Goal: Task Accomplishment & Management: Manage account settings

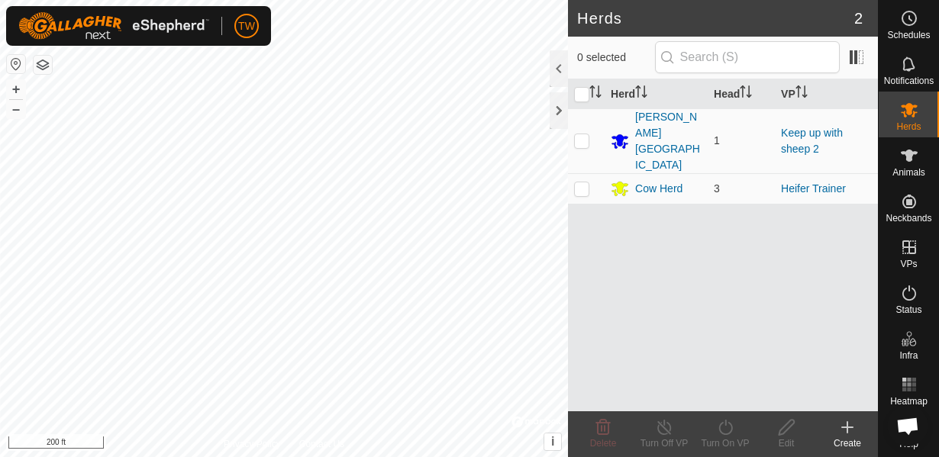
scroll to position [897, 0]
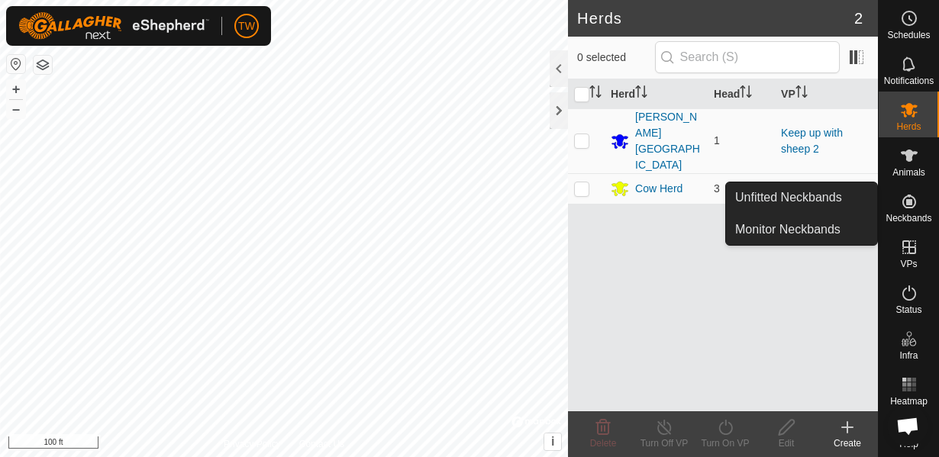
click at [907, 218] on span "Neckbands" at bounding box center [909, 218] width 46 height 9
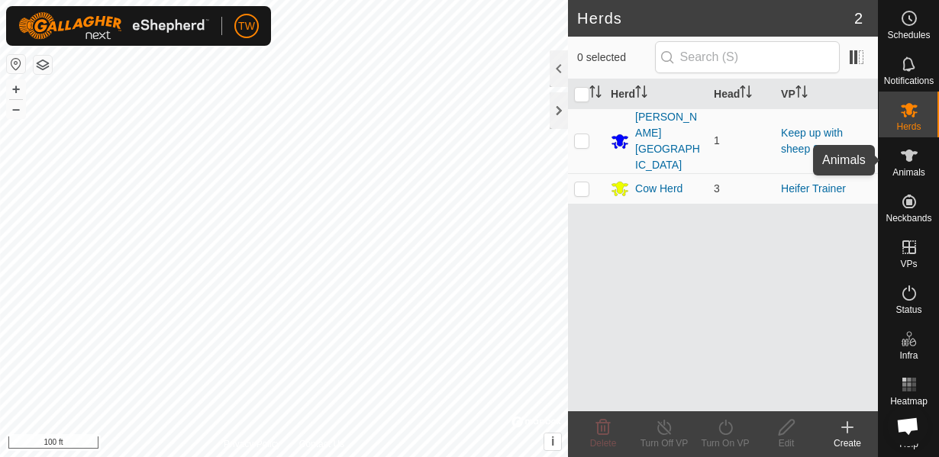
click at [913, 165] on es-animals-svg-icon at bounding box center [909, 156] width 27 height 24
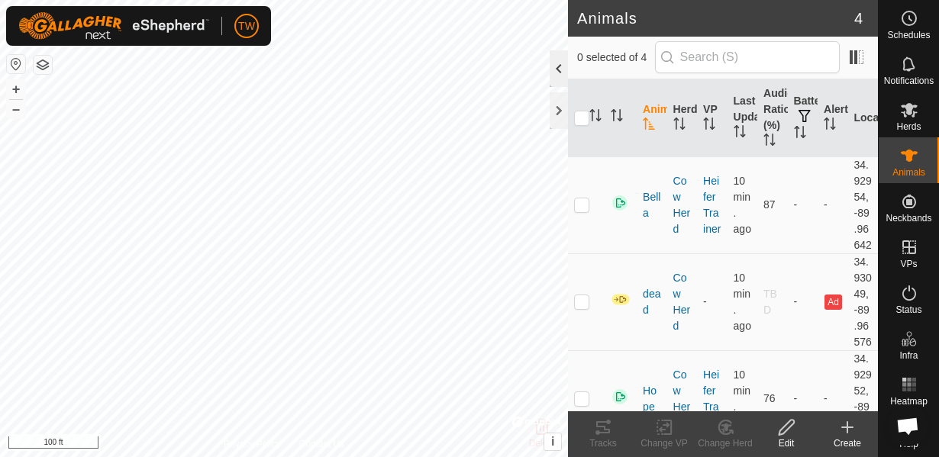
click at [554, 69] on div at bounding box center [559, 68] width 18 height 37
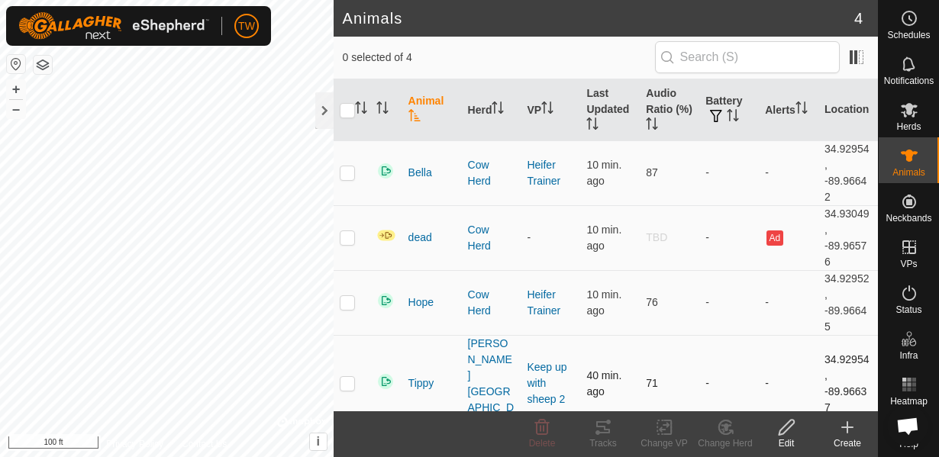
click at [345, 377] on p-checkbox at bounding box center [347, 383] width 15 height 12
checkbox input "true"
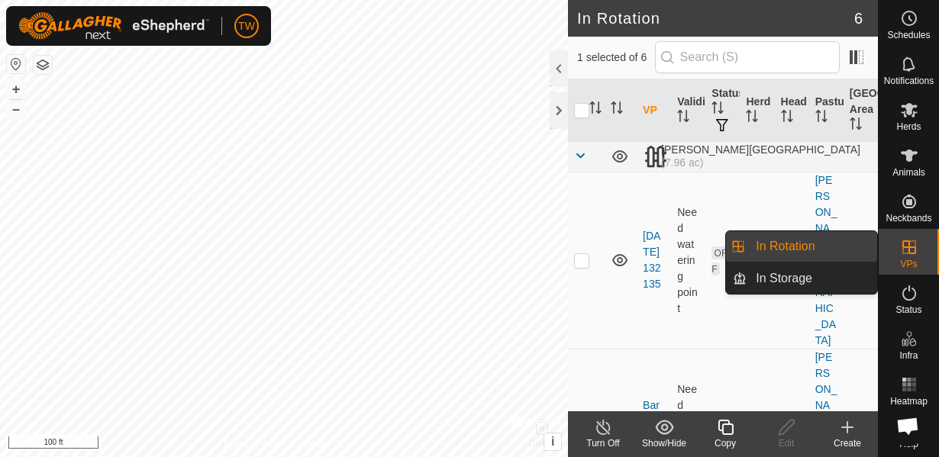
click at [824, 250] on link "In Rotation" at bounding box center [812, 246] width 131 height 31
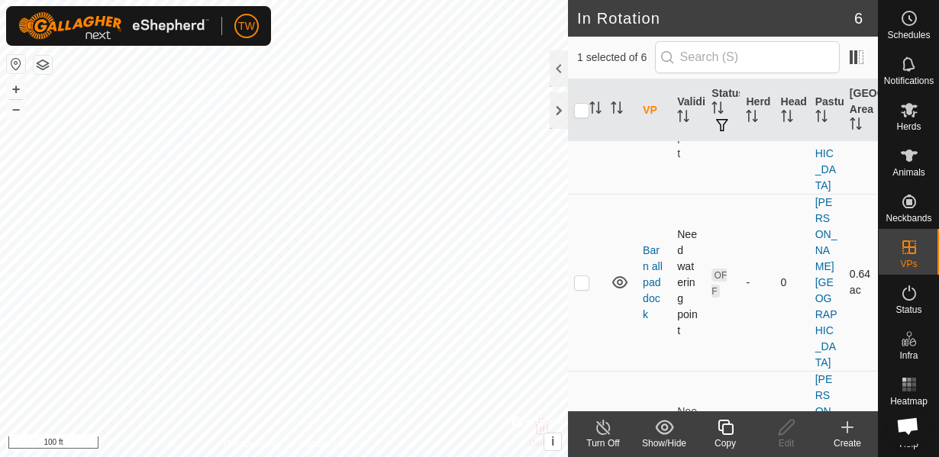
scroll to position [165, 0]
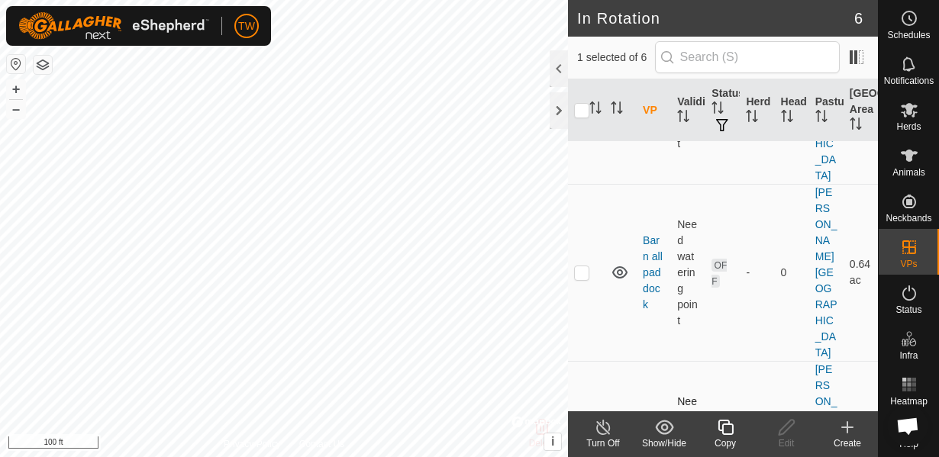
click at [581, 444] on p-checkbox at bounding box center [581, 450] width 15 height 12
checkbox input "false"
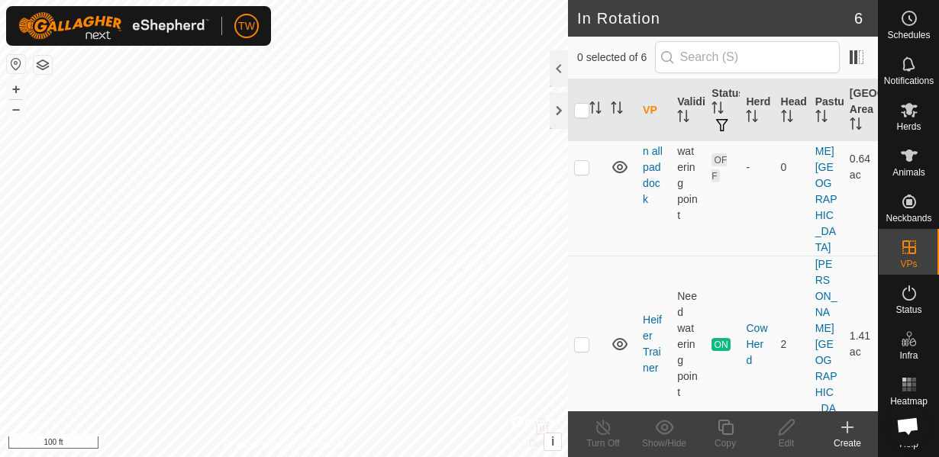
scroll to position [274, 0]
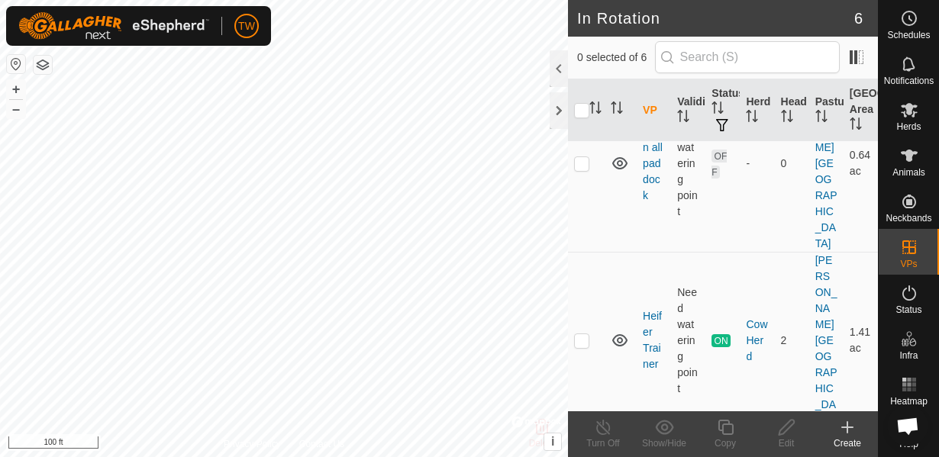
checkbox input "true"
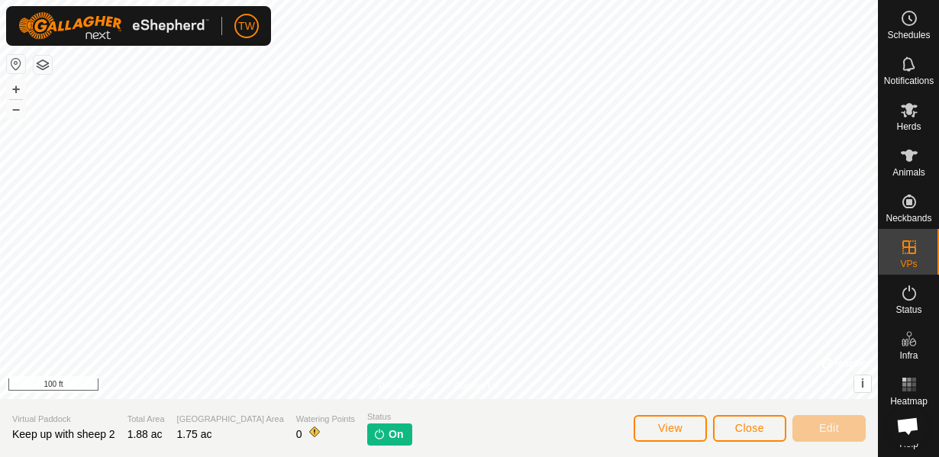
click at [389, 436] on span "On" at bounding box center [396, 435] width 15 height 16
click at [915, 163] on icon at bounding box center [909, 156] width 18 height 18
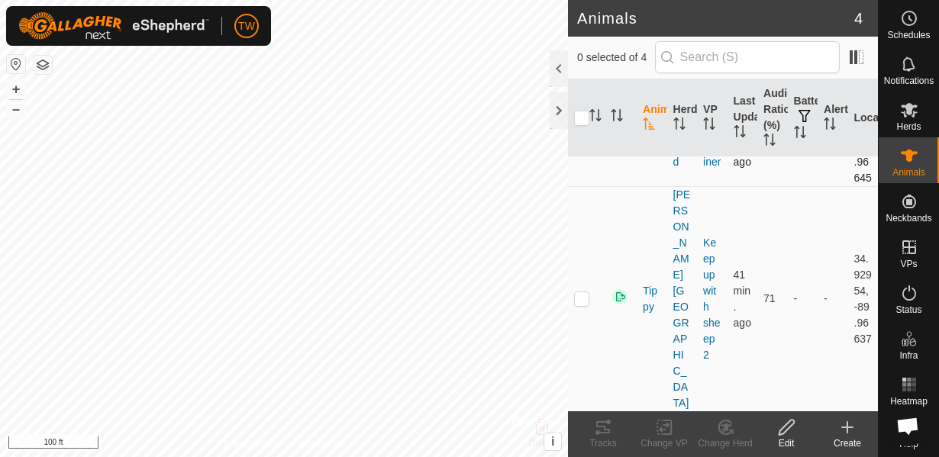
scroll to position [262, 0]
click at [582, 304] on p-checkbox at bounding box center [581, 298] width 15 height 12
click at [665, 431] on icon at bounding box center [664, 427] width 19 height 18
click at [588, 304] on p-checkbox at bounding box center [581, 298] width 15 height 12
checkbox input "false"
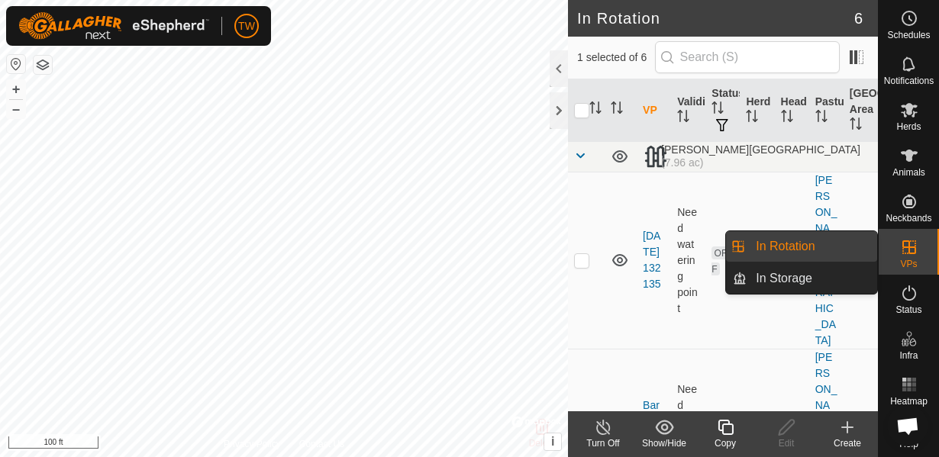
click at [806, 252] on link "In Rotation" at bounding box center [812, 246] width 131 height 31
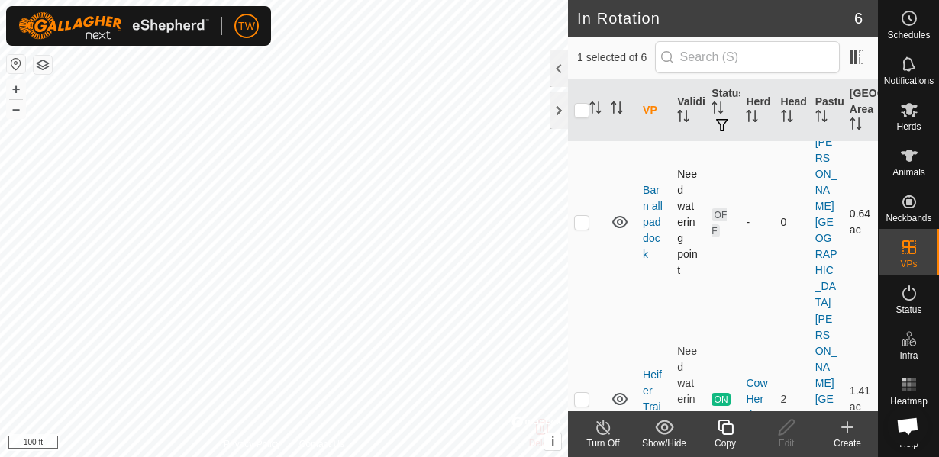
scroll to position [219, 0]
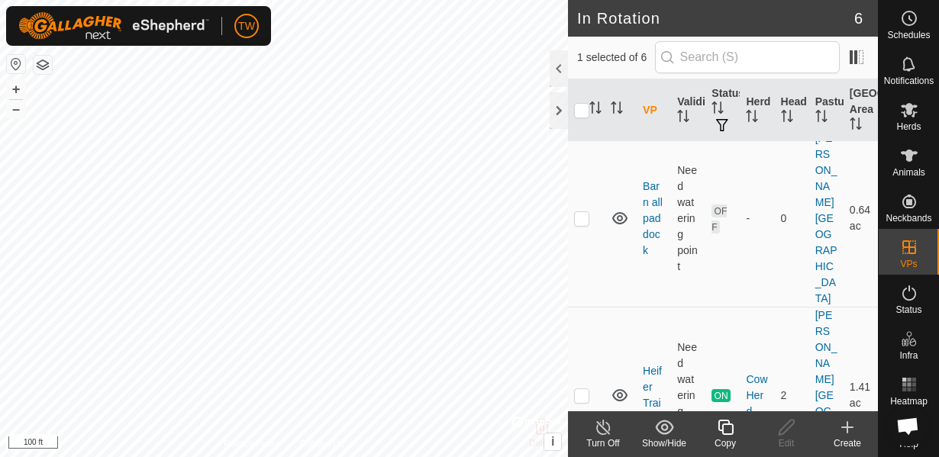
checkbox input "false"
checkbox input "true"
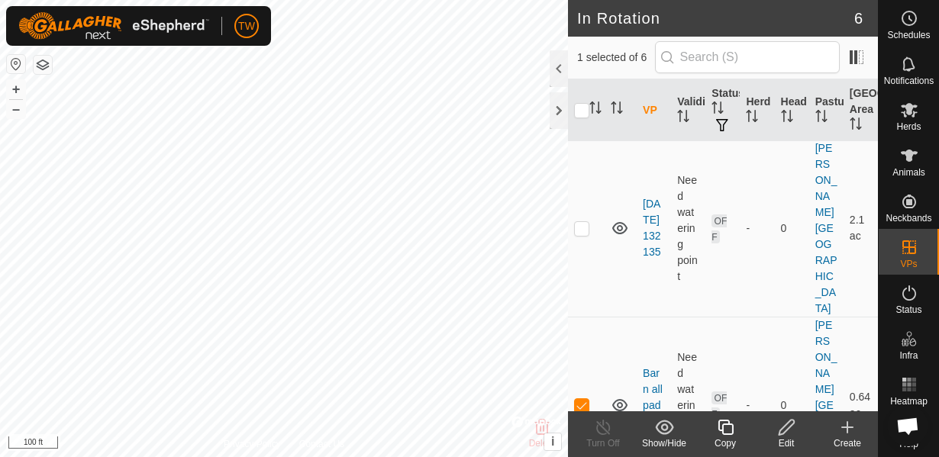
scroll to position [29, 0]
click at [793, 423] on icon at bounding box center [786, 427] width 15 height 15
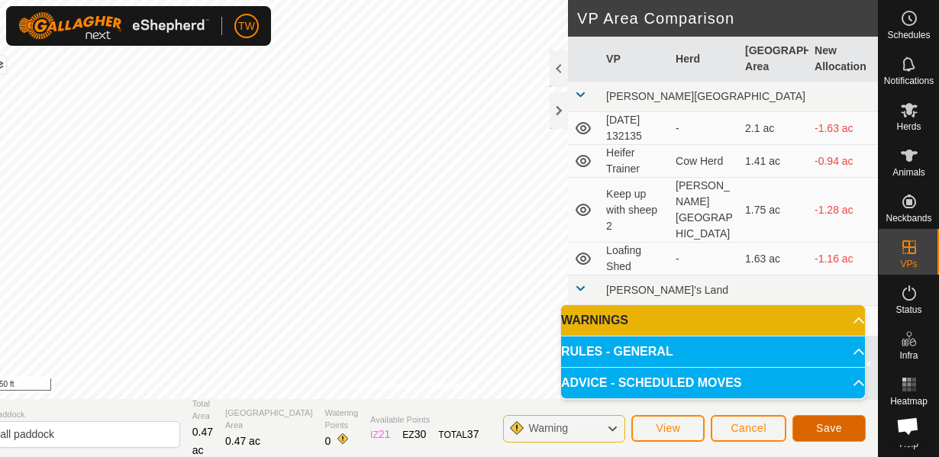
click at [833, 421] on button "Save" at bounding box center [829, 428] width 73 height 27
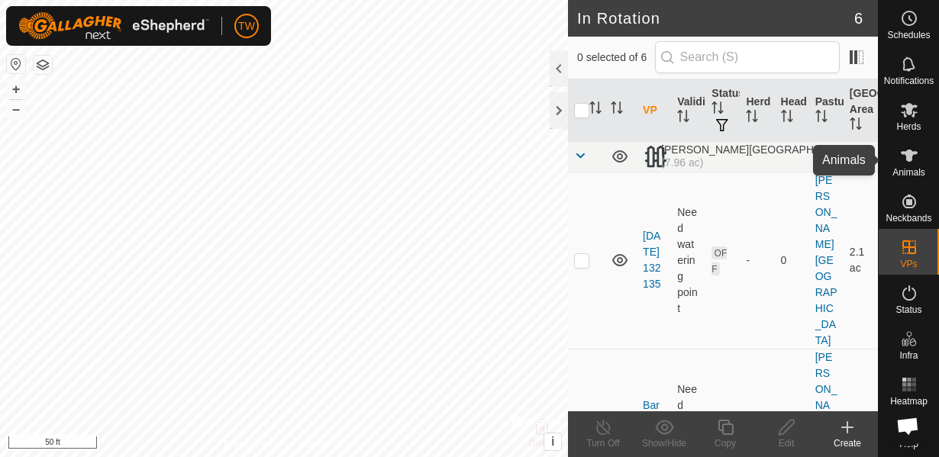
click at [912, 152] on icon at bounding box center [909, 156] width 17 height 12
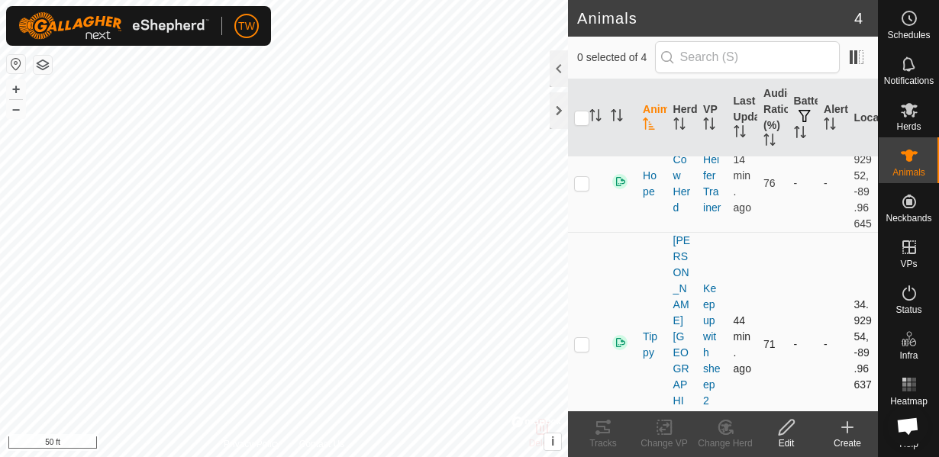
scroll to position [262, 0]
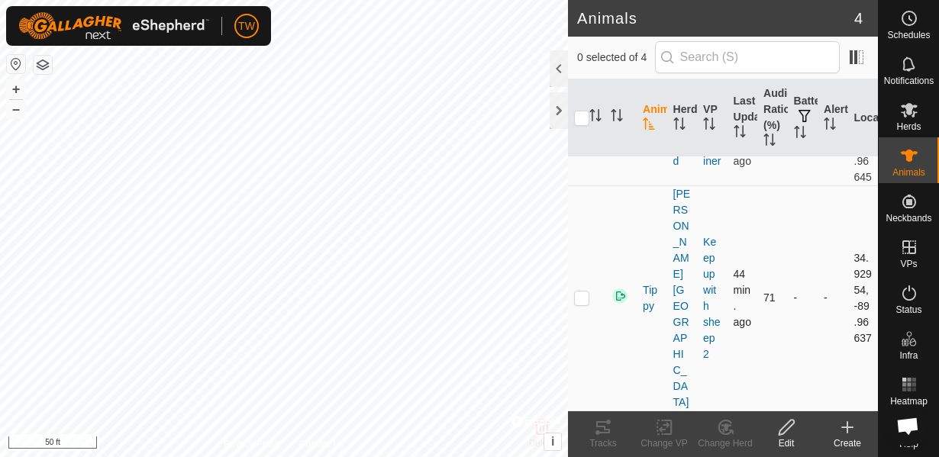
click at [583, 304] on p-checkbox at bounding box center [581, 298] width 15 height 12
checkbox input "true"
click at [673, 438] on div "Change VP" at bounding box center [664, 444] width 61 height 14
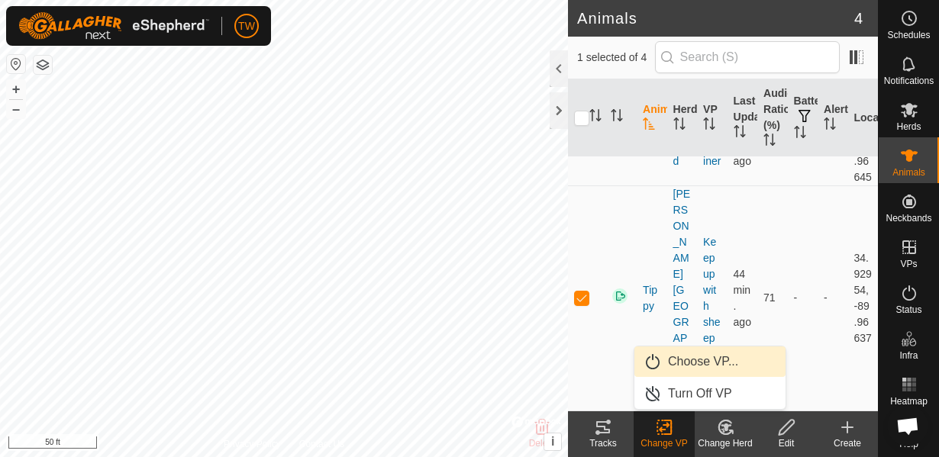
click at [697, 357] on link "Choose VP..." at bounding box center [710, 362] width 151 height 31
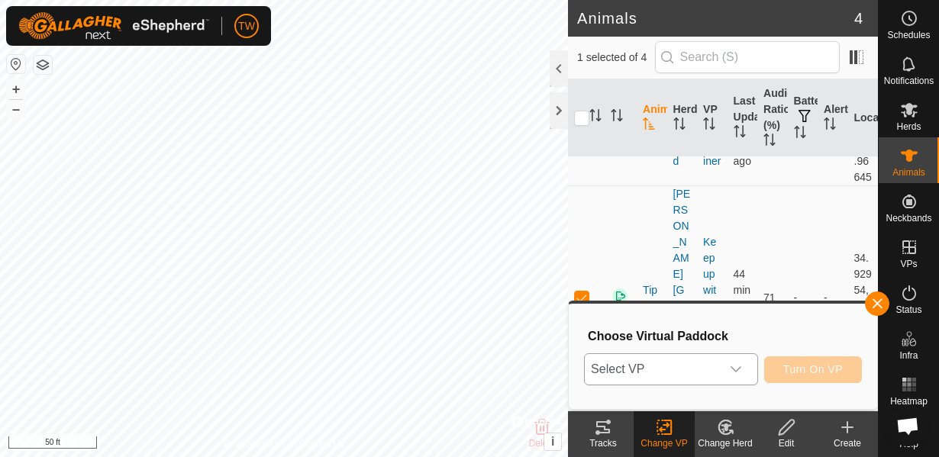
click at [688, 384] on span "Select VP" at bounding box center [653, 369] width 136 height 31
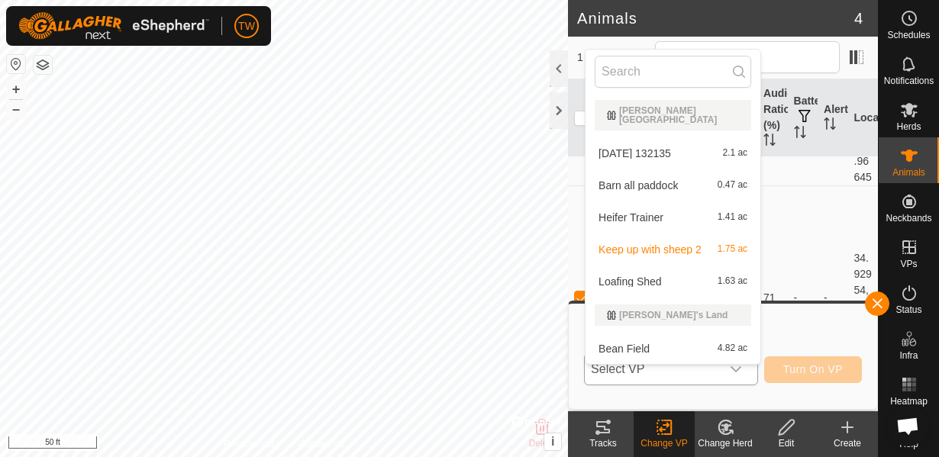
click at [644, 183] on li "Barn all paddock 0.47 ac" at bounding box center [673, 185] width 175 height 31
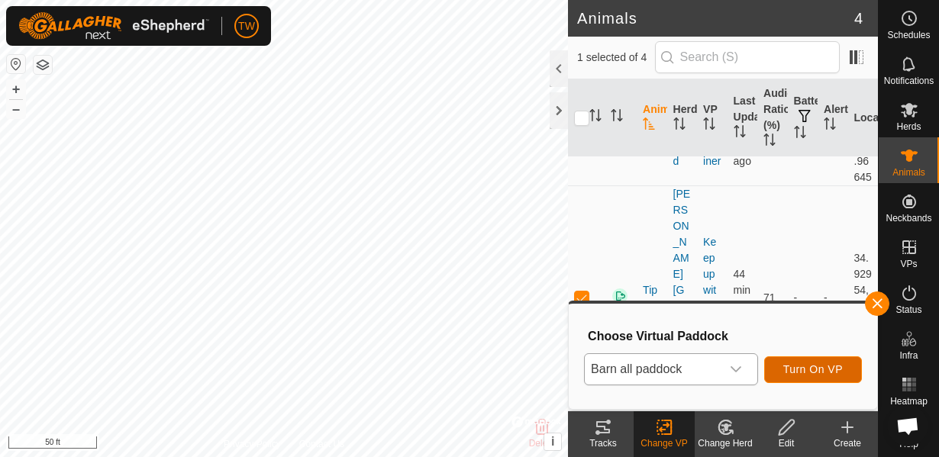
click at [804, 374] on span "Turn On VP" at bounding box center [813, 369] width 60 height 12
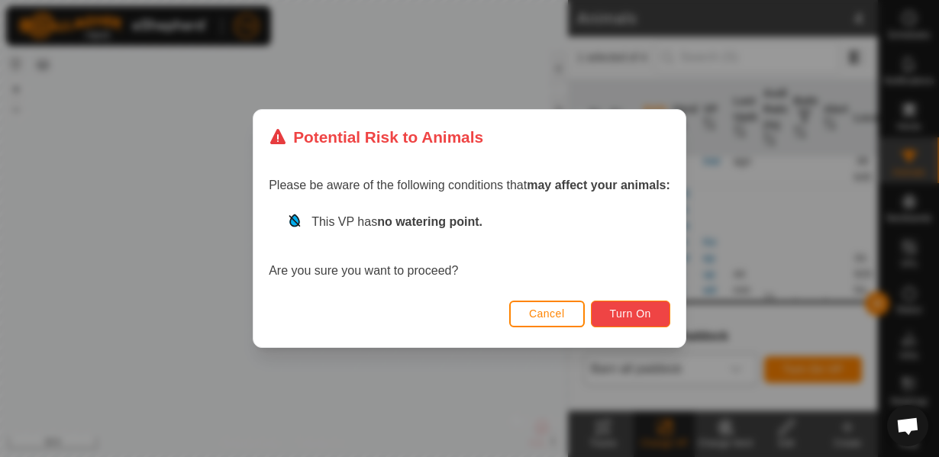
click at [635, 318] on span "Turn On" at bounding box center [630, 314] width 41 height 12
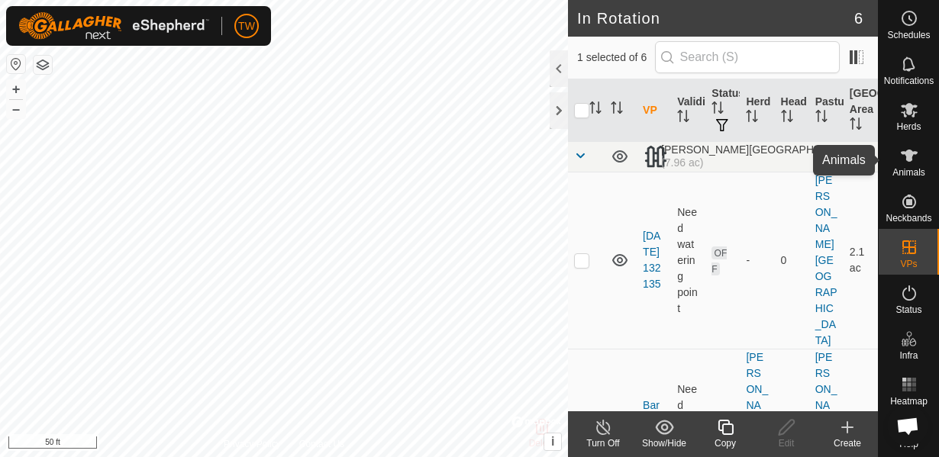
click at [909, 160] on icon at bounding box center [909, 156] width 17 height 12
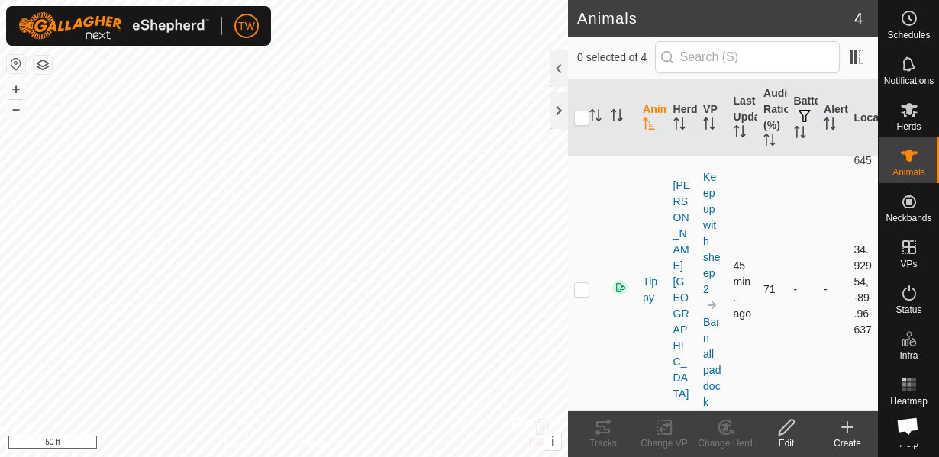
scroll to position [375, 0]
click at [562, 76] on div at bounding box center [559, 68] width 18 height 37
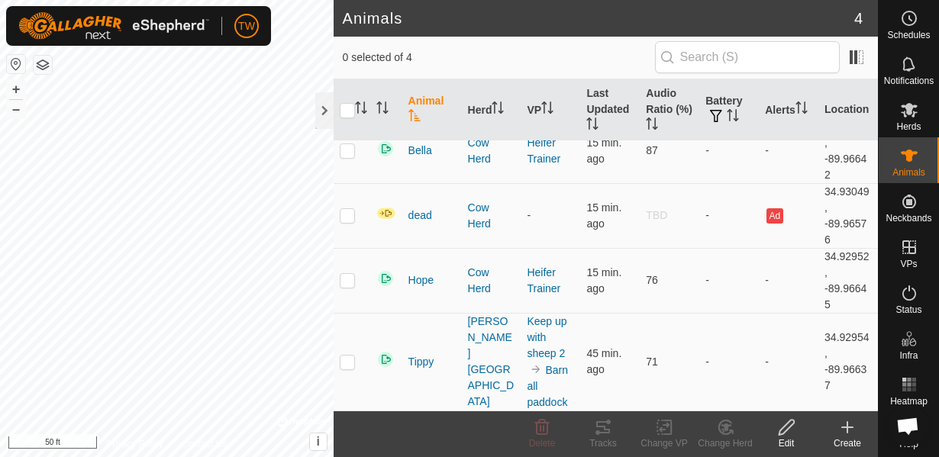
scroll to position [0, 0]
